Goal: Information Seeking & Learning: Find specific fact

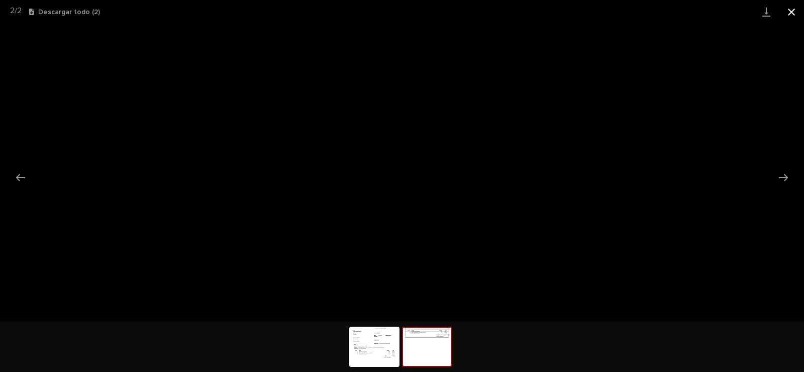
click at [796, 10] on button "Cerrar galería" at bounding box center [791, 12] width 25 height 24
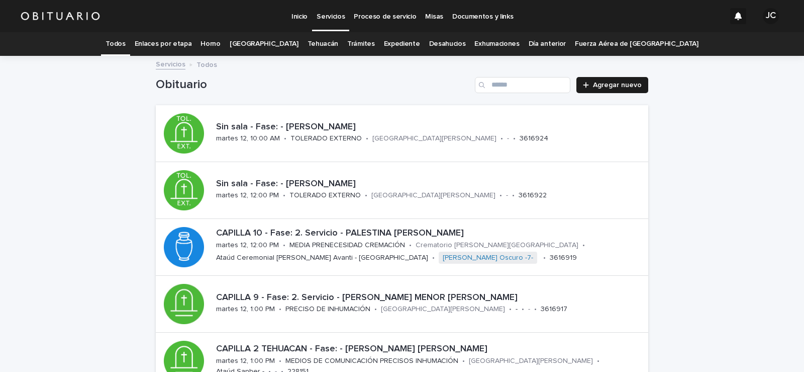
click at [401, 45] on font "Expediente" at bounding box center [402, 43] width 36 height 7
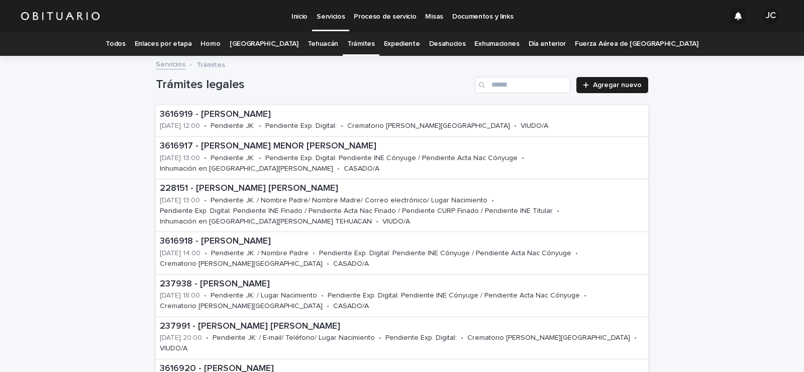
click at [390, 43] on font "Expediente" at bounding box center [402, 43] width 36 height 7
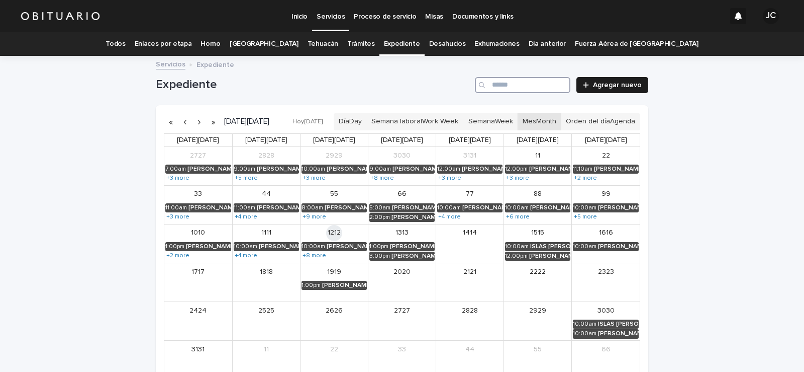
click at [514, 81] on input "Buscar" at bounding box center [523, 85] width 96 height 16
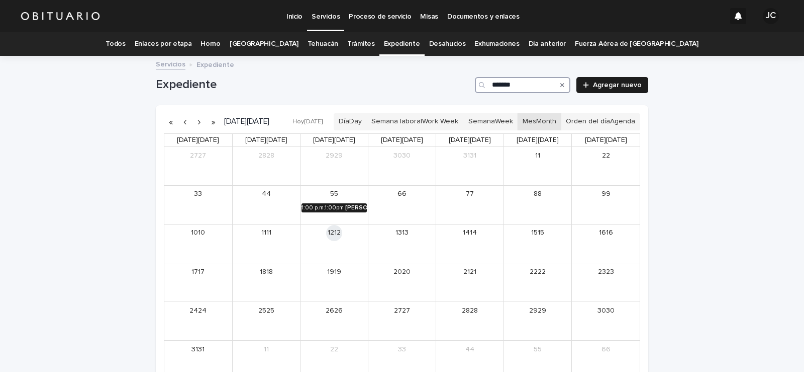
click at [345, 210] on font "[PERSON_NAME]" at bounding box center [370, 208] width 50 height 6
type input "*******"
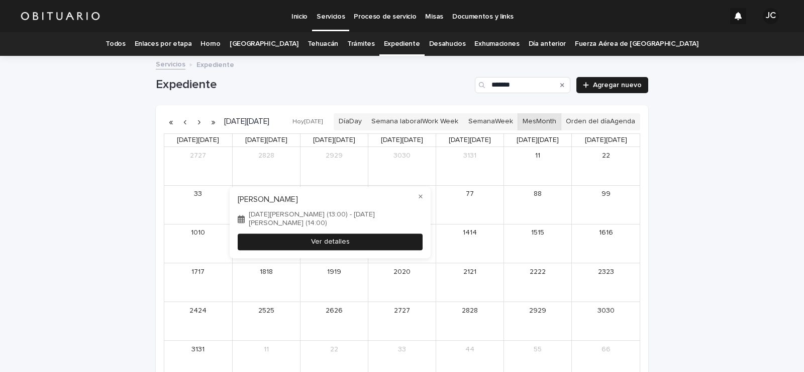
click at [353, 244] on button "Ver detalles" at bounding box center [330, 241] width 185 height 17
